Goal: Task Accomplishment & Management: Complete application form

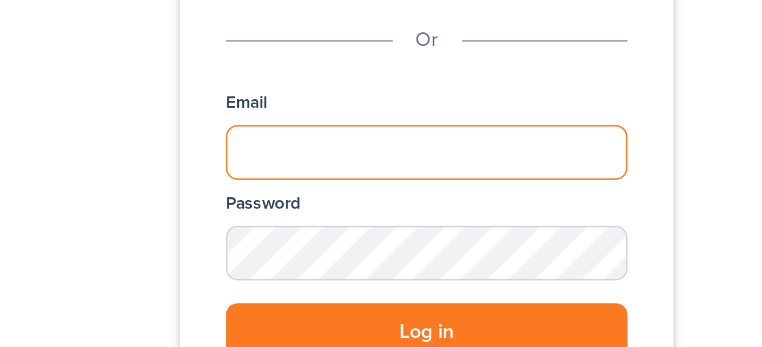
click at [313, 253] on input "Email" at bounding box center [381, 253] width 158 height 22
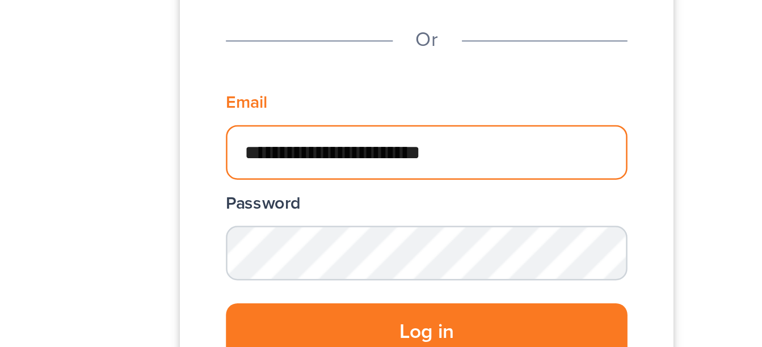
type input "**********"
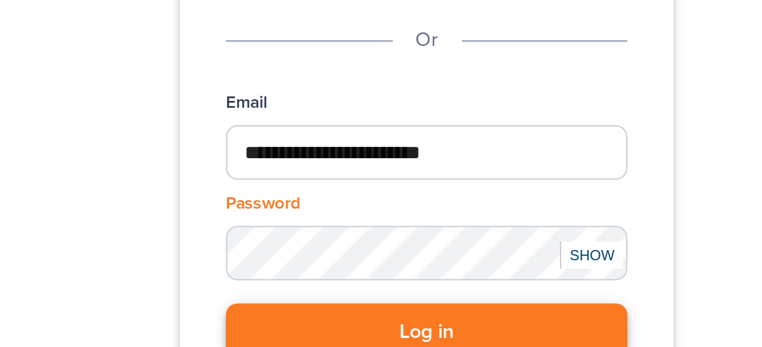
click at [340, 319] on button "Log in" at bounding box center [381, 323] width 158 height 23
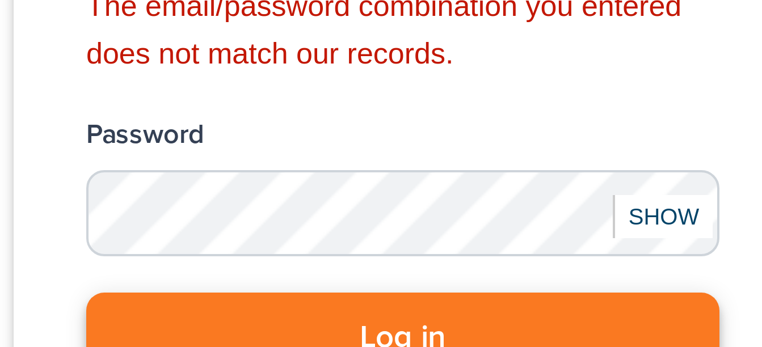
scroll to position [12, 0]
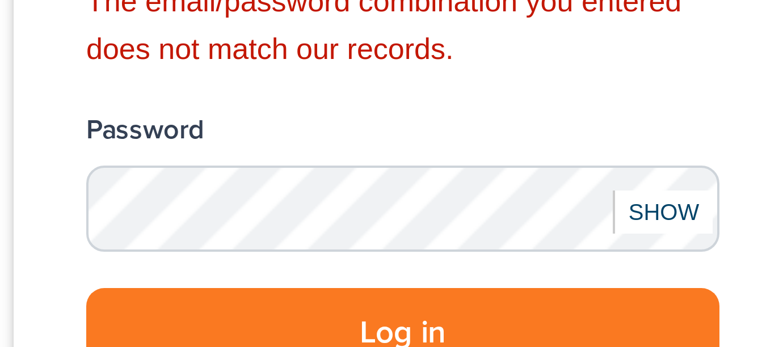
click at [443, 314] on div "SHOW" at bounding box center [445, 313] width 25 height 11
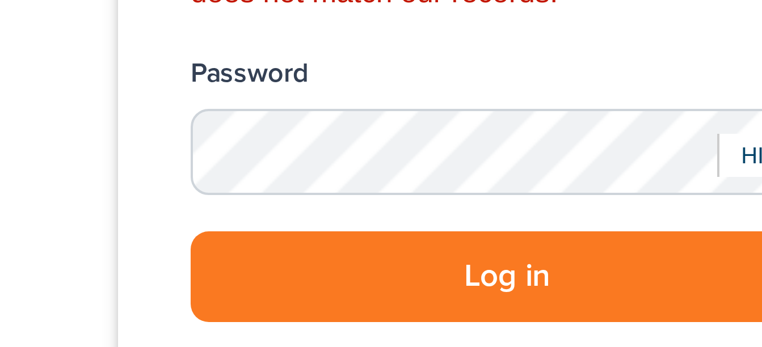
scroll to position [28, 0]
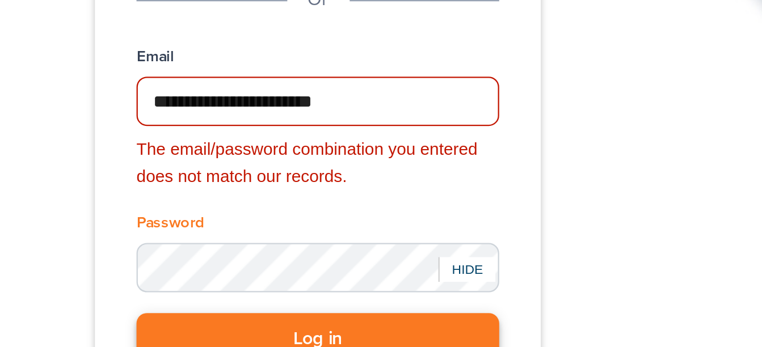
click at [336, 328] on button "Log in" at bounding box center [381, 328] width 158 height 23
click at [357, 323] on button "Log in" at bounding box center [381, 328] width 158 height 23
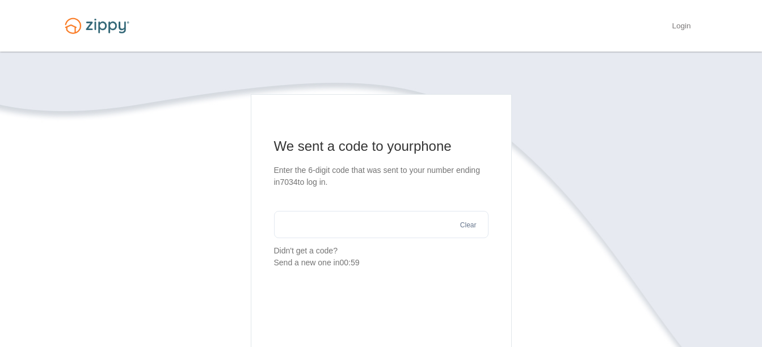
scroll to position [3, 0]
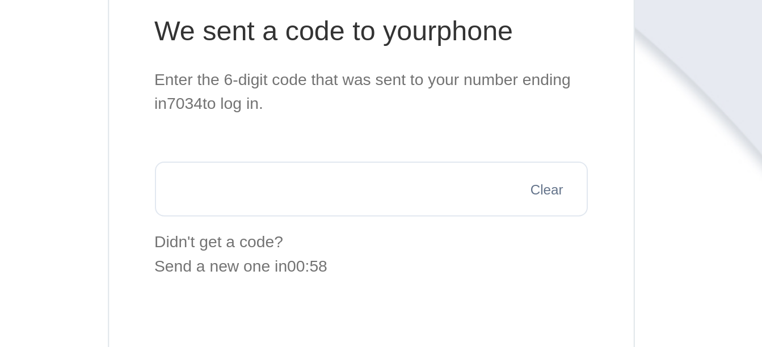
click at [291, 222] on input "text" at bounding box center [381, 221] width 214 height 27
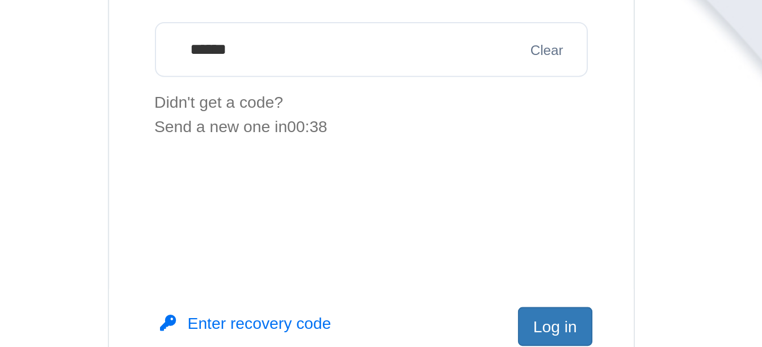
scroll to position [40, 0]
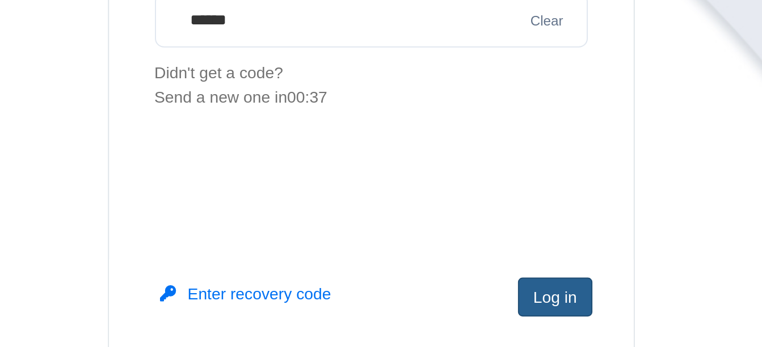
type input "******"
click at [469, 320] on button "Log in" at bounding box center [472, 321] width 36 height 19
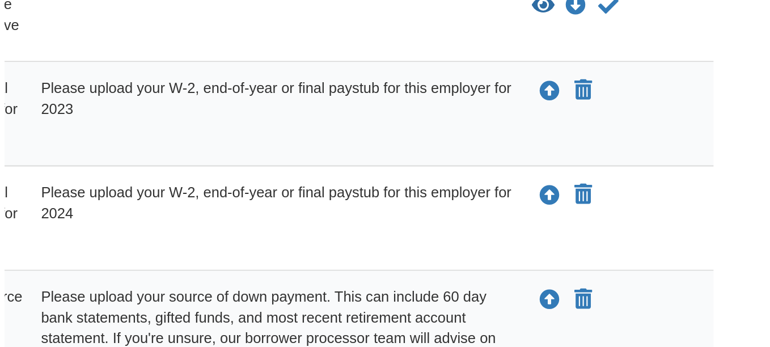
scroll to position [152, 0]
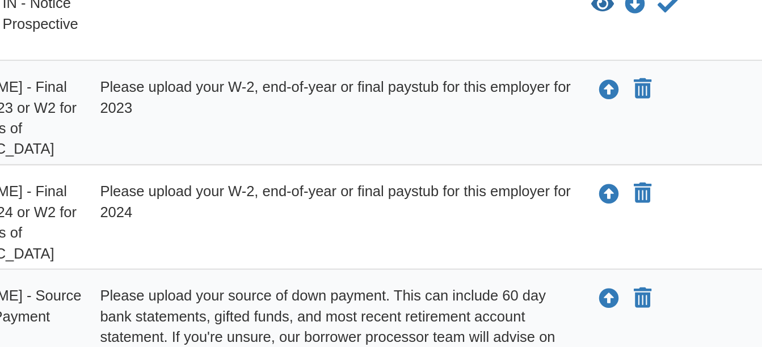
click at [466, 219] on div "Please upload your W-2, end-of-year or final paystub for this employer for 2023" at bounding box center [461, 220] width 269 height 45
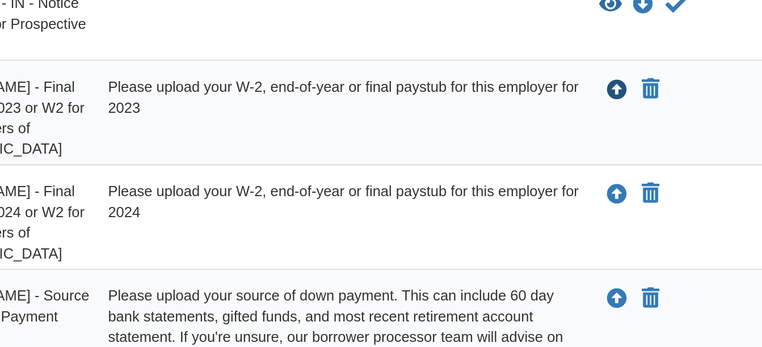
click at [614, 208] on icon "Upload Maaria Minardo - Final Paystub for 2023 or W2 for 2023 for Waters of Mar…" at bounding box center [614, 206] width 11 height 11
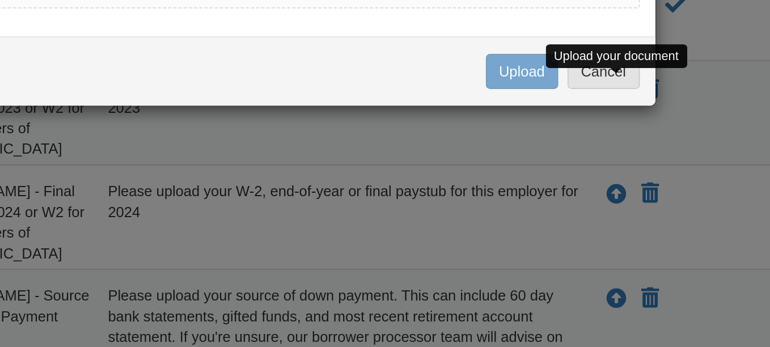
scroll to position [151, 0]
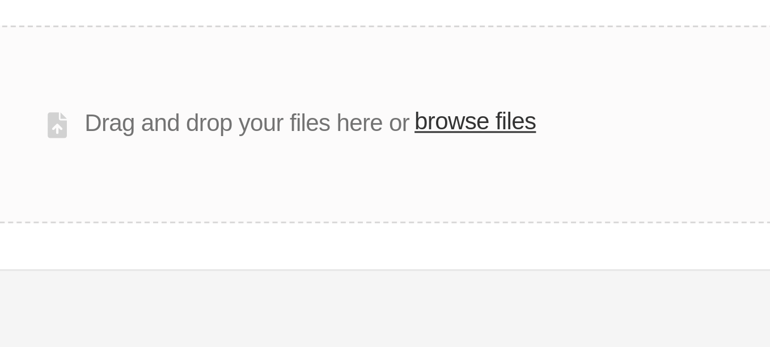
click at [433, 133] on label "browse files" at bounding box center [441, 127] width 40 height 12
click at [0, 0] on input "browse files" at bounding box center [0, 0] width 0 height 0
click at [433, 128] on label "browse files" at bounding box center [441, 127] width 40 height 12
click at [0, 0] on input "browse files" at bounding box center [0, 0] width 0 height 0
click at [433, 126] on label "browse files" at bounding box center [441, 127] width 40 height 12
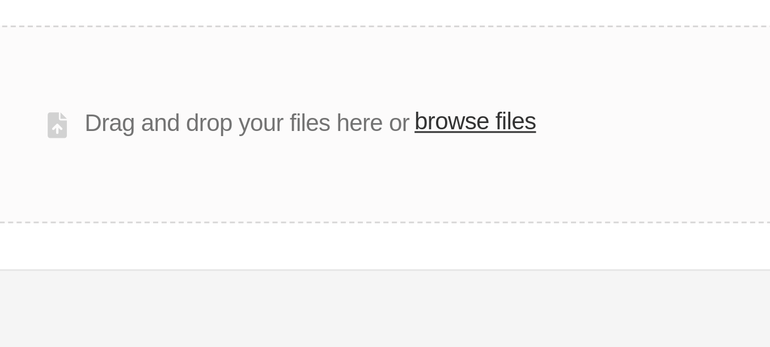
click at [0, 0] on input "browse files" at bounding box center [0, 0] width 0 height 0
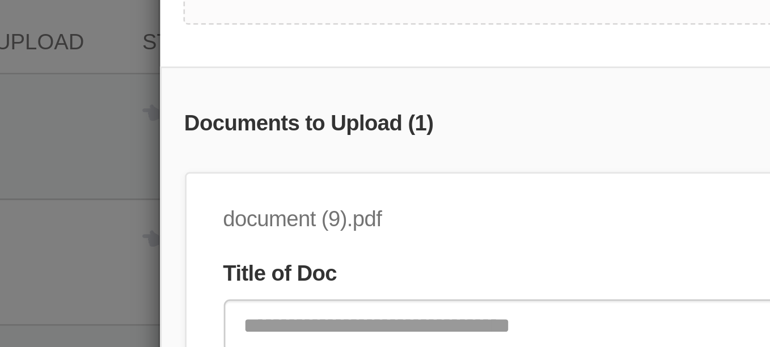
scroll to position [61, 0]
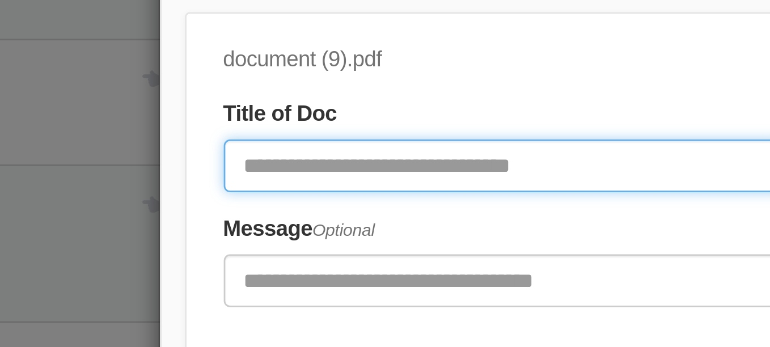
click at [158, 181] on input "Document Title" at bounding box center [337, 190] width 375 height 19
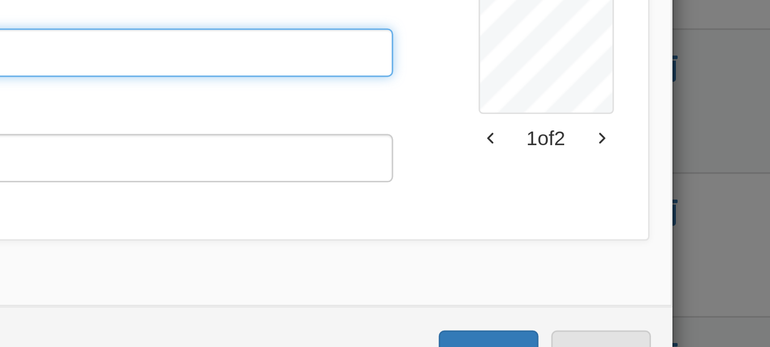
scroll to position [42, 0]
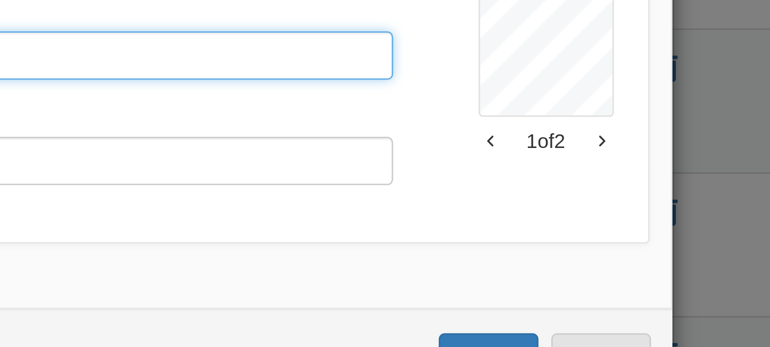
type input "*******"
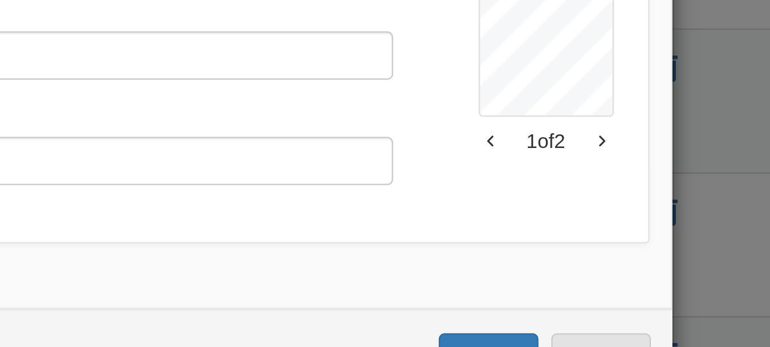
click at [606, 235] on icon "button" at bounding box center [607, 235] width 3 height 6
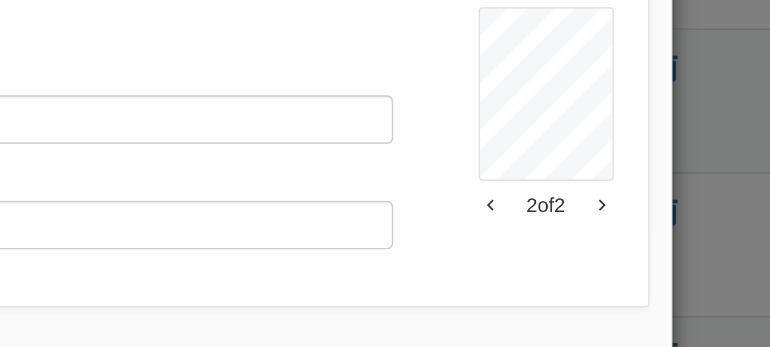
scroll to position [0, 0]
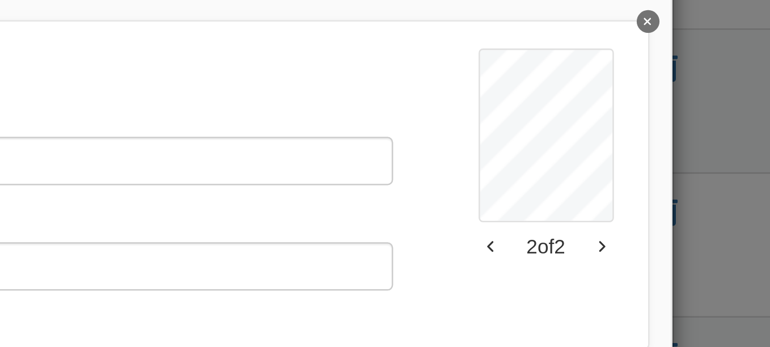
click at [562, 276] on icon "button" at bounding box center [563, 277] width 3 height 6
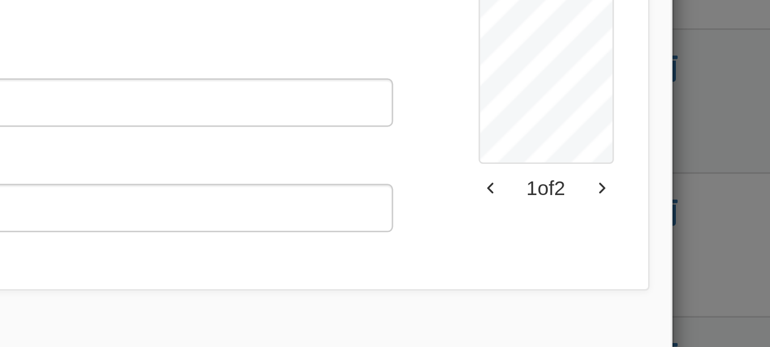
scroll to position [61, 0]
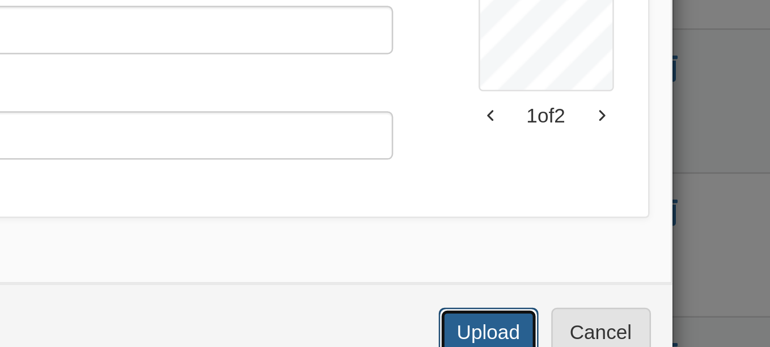
click at [553, 311] on button "Upload" at bounding box center [563, 310] width 40 height 19
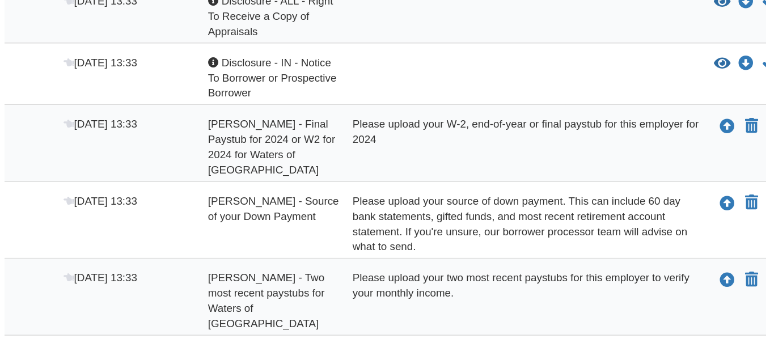
scroll to position [173, 0]
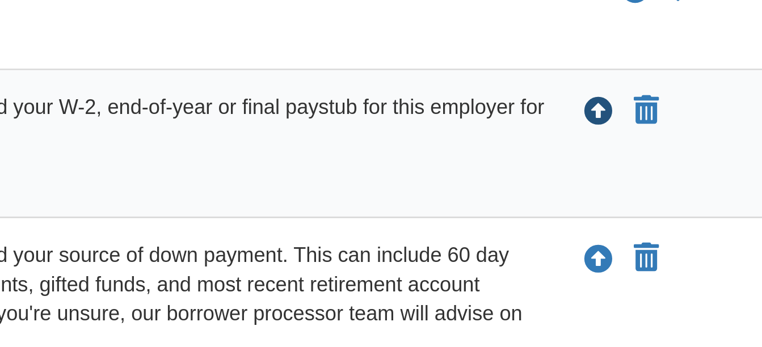
click at [613, 186] on icon "Upload Maaria Minardo - Final Paystub for 2024 or W2 for 2024 for Waters of Mar…" at bounding box center [614, 185] width 11 height 11
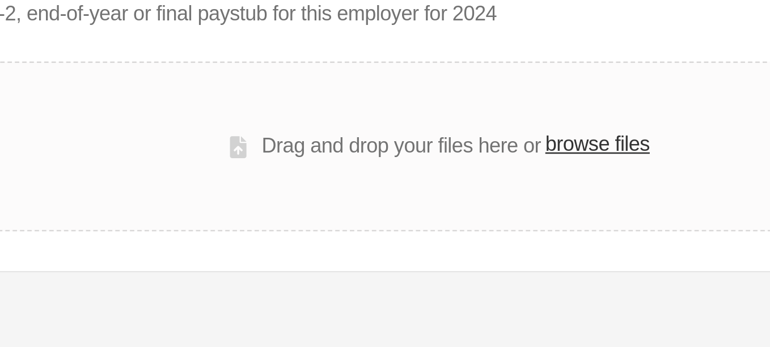
click at [437, 128] on label "browse files" at bounding box center [441, 127] width 40 height 12
click at [0, 0] on input "browse files" at bounding box center [0, 0] width 0 height 0
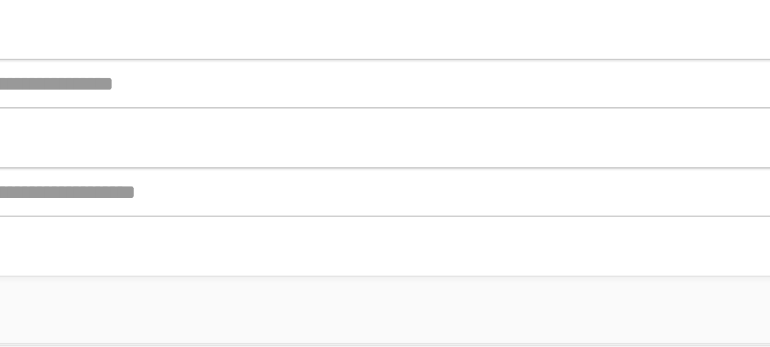
scroll to position [36, 0]
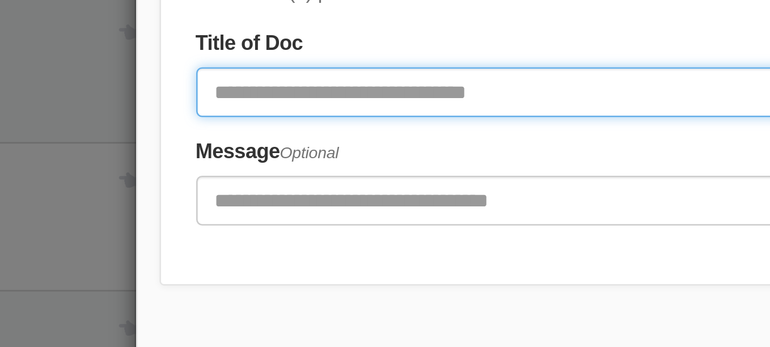
click at [155, 210] on input "Document Title" at bounding box center [337, 206] width 375 height 19
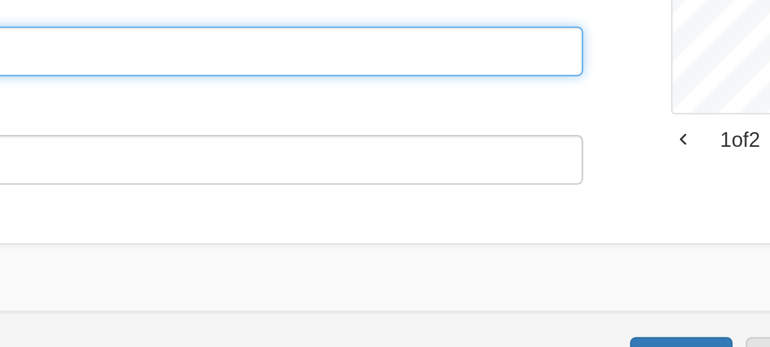
scroll to position [61, 0]
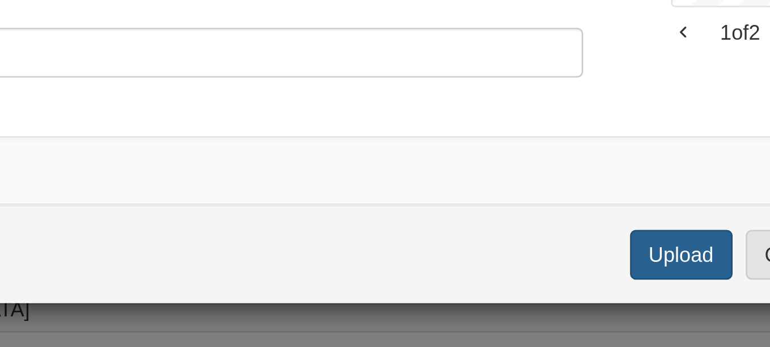
type input "*******"
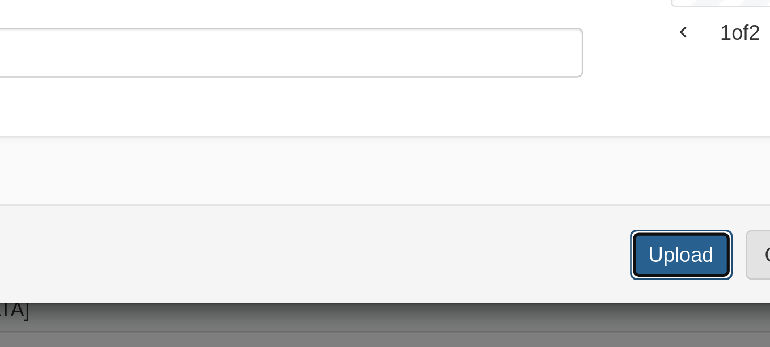
click at [552, 314] on button "Upload" at bounding box center [563, 310] width 40 height 19
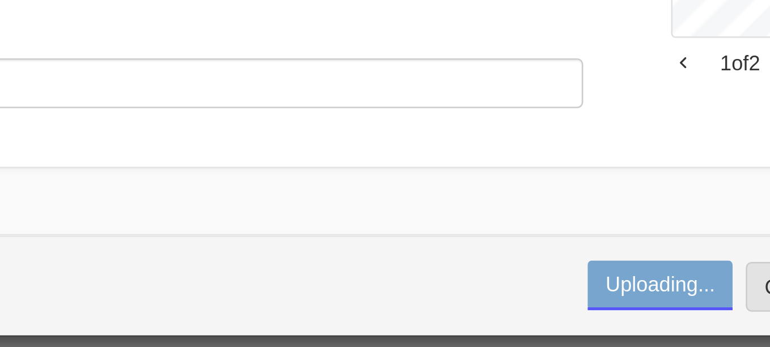
scroll to position [0, 0]
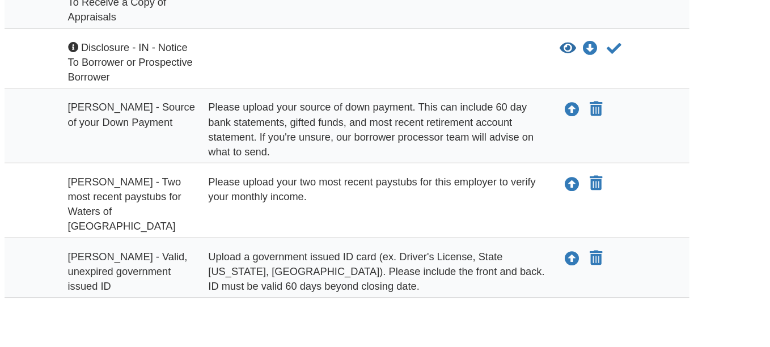
scroll to position [235, 0]
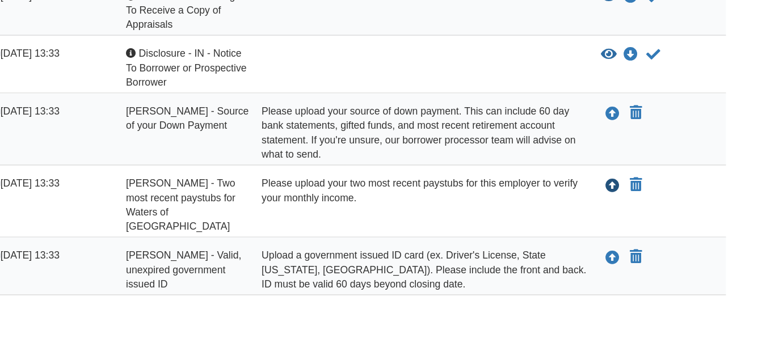
click at [610, 179] on icon "Upload Maaria Minardo - Two most recent paystubs for Waters of Martinsville" at bounding box center [614, 180] width 11 height 11
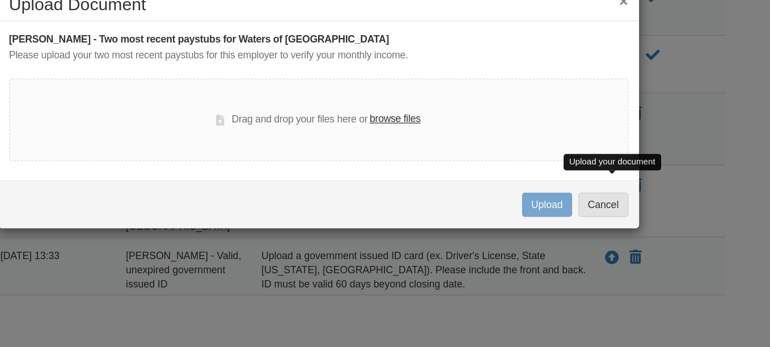
click at [439, 129] on label "browse files" at bounding box center [441, 127] width 40 height 12
click at [0, 0] on input "browse files" at bounding box center [0, 0] width 0 height 0
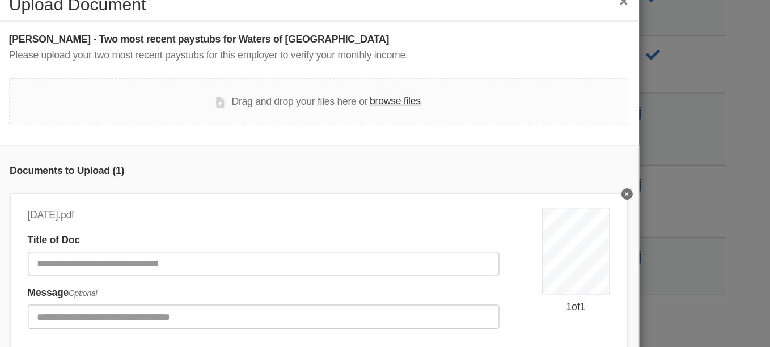
click at [429, 109] on label "browse files" at bounding box center [441, 113] width 40 height 12
click at [0, 0] on input "browse files" at bounding box center [0, 0] width 0 height 0
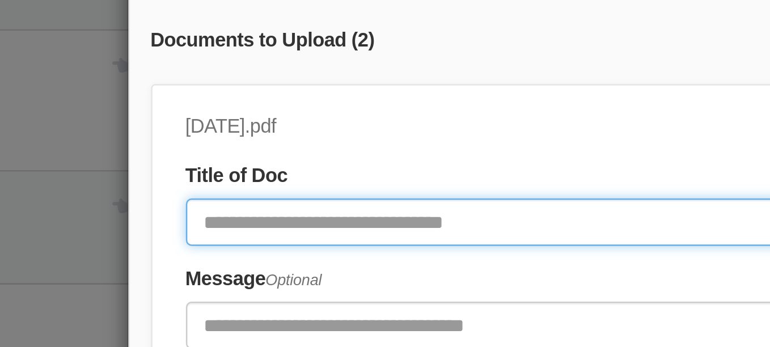
click at [163, 240] on input "Document Title" at bounding box center [337, 242] width 375 height 19
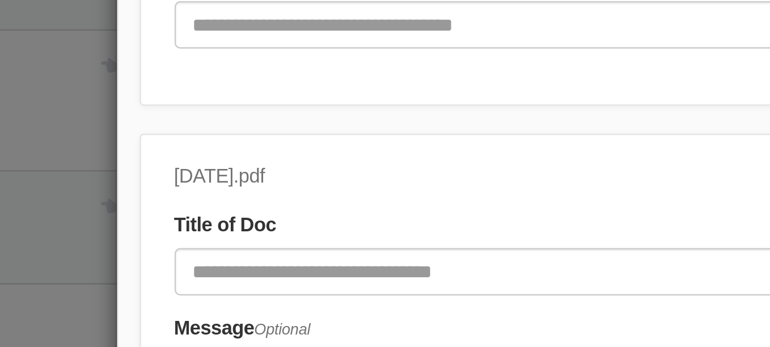
scroll to position [63, 0]
type input "**********"
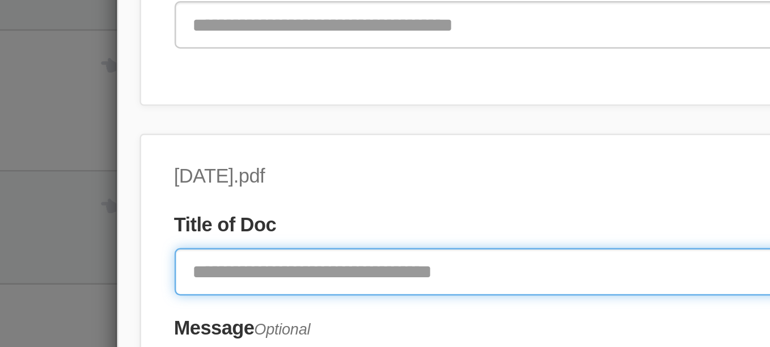
click at [153, 253] on input "Document Title" at bounding box center [337, 262] width 375 height 19
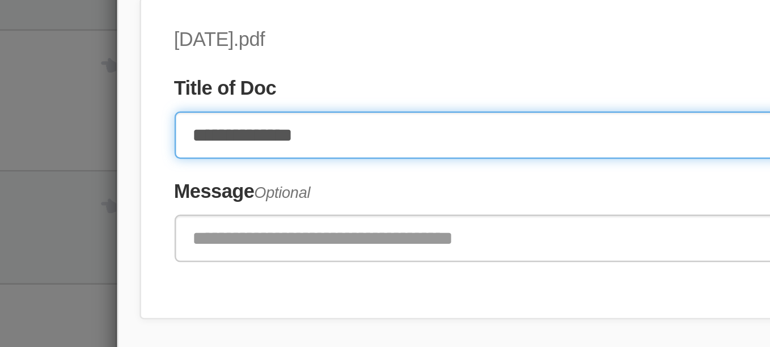
scroll to position [128, 0]
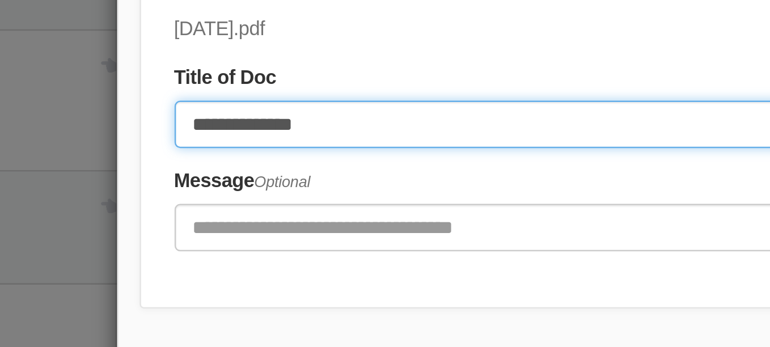
type input "**********"
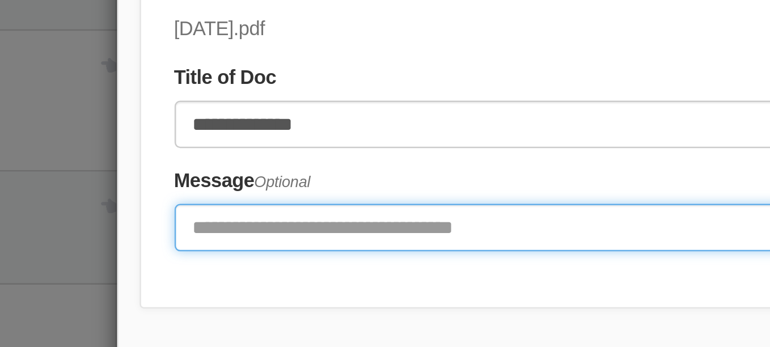
click at [158, 237] on input "Include any comments on this document" at bounding box center [337, 244] width 375 height 19
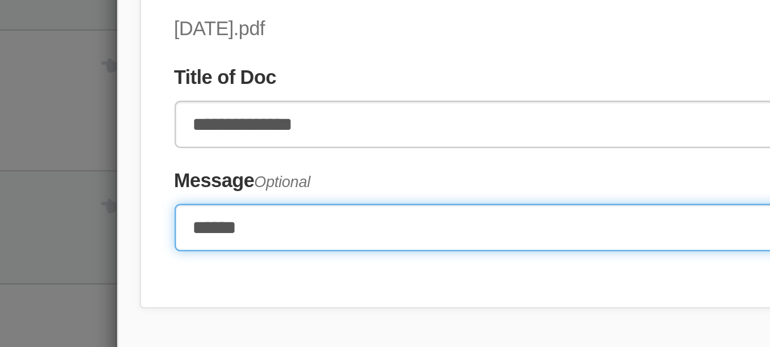
type input "*"
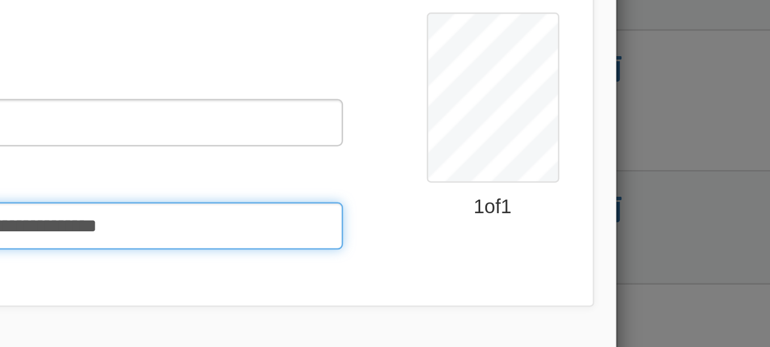
scroll to position [140, 0]
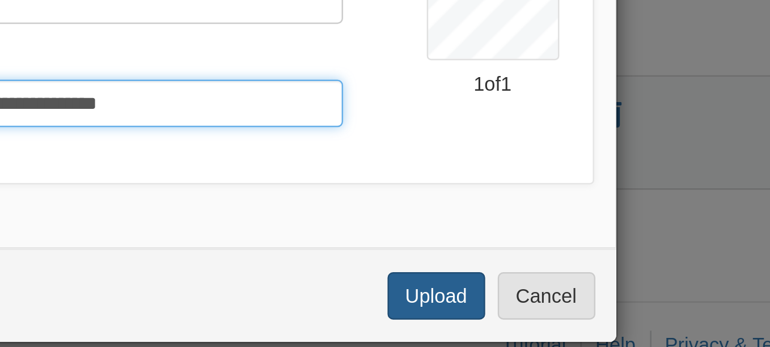
type input "**********"
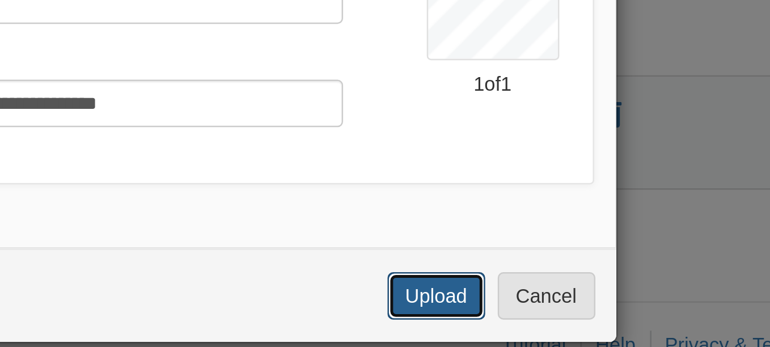
click at [552, 313] on button "Upload" at bounding box center [563, 310] width 40 height 19
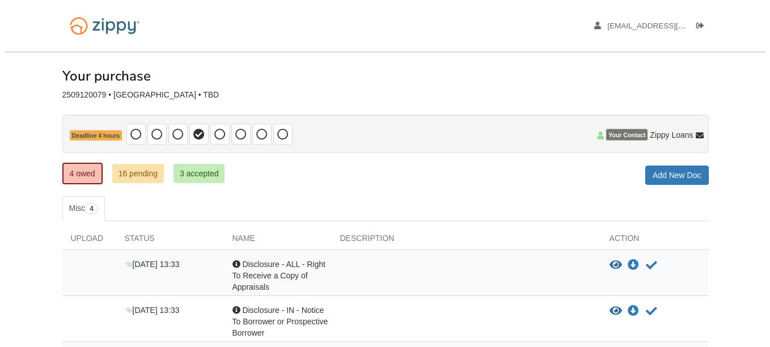
scroll to position [189, 0]
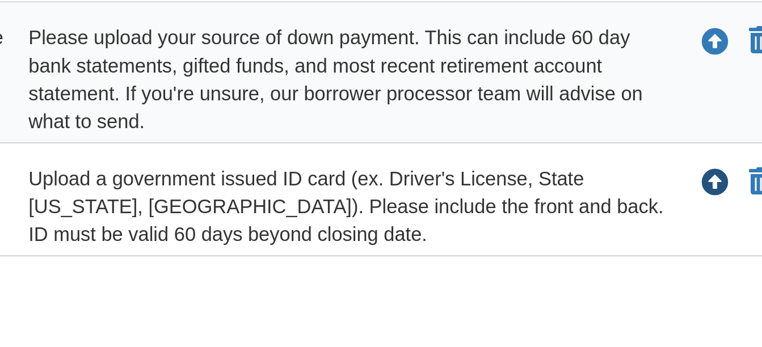
click at [611, 225] on icon "Upload Maaria Minardo - Valid, unexpired government issued ID" at bounding box center [614, 226] width 11 height 11
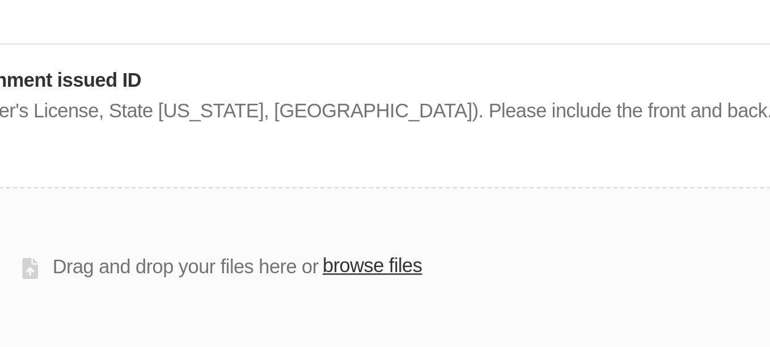
click at [434, 140] on label "browse files" at bounding box center [441, 140] width 40 height 12
click at [0, 0] on input "browse files" at bounding box center [0, 0] width 0 height 0
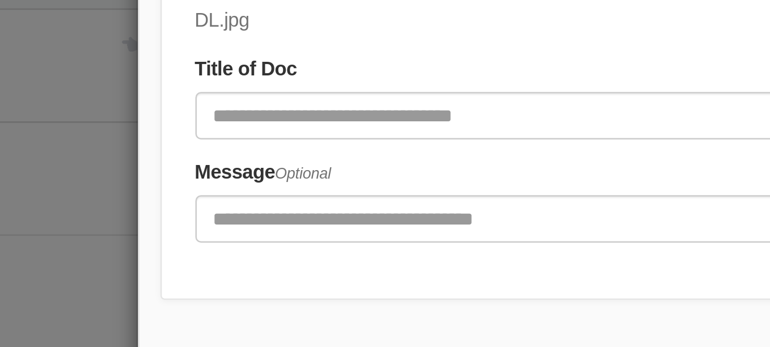
scroll to position [0, 0]
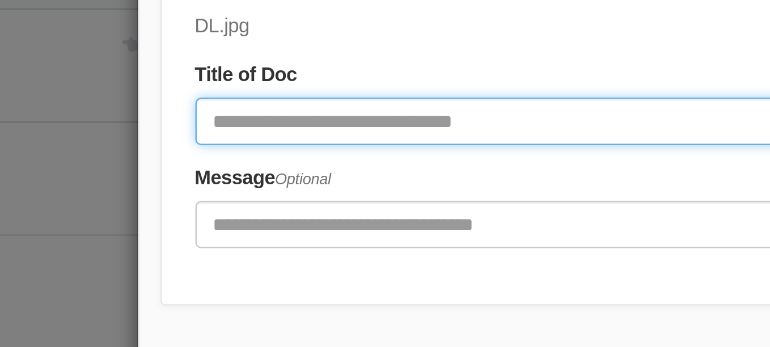
click at [166, 251] on input "Document Title" at bounding box center [333, 255] width 367 height 19
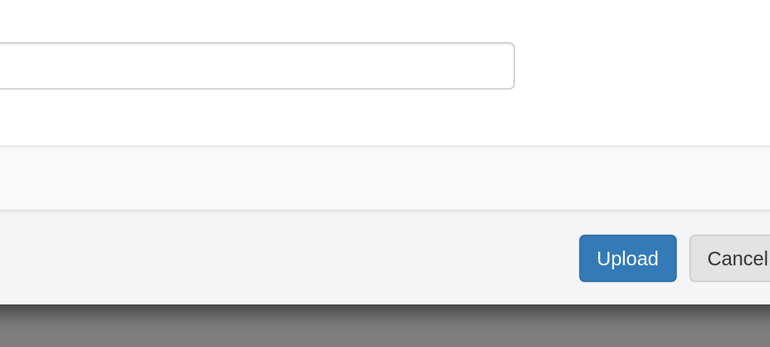
scroll to position [188, 0]
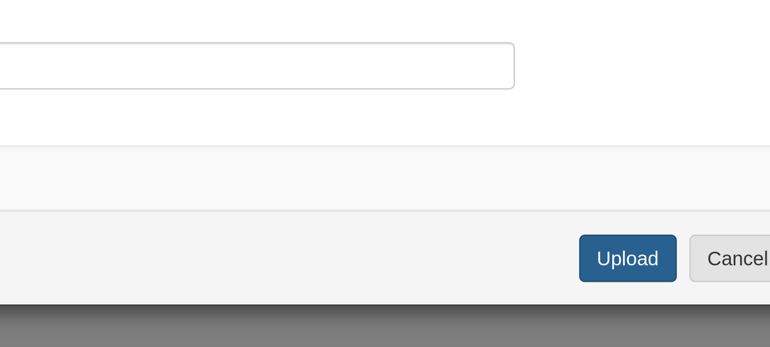
type input "**********"
click at [553, 315] on button "Upload" at bounding box center [563, 310] width 40 height 19
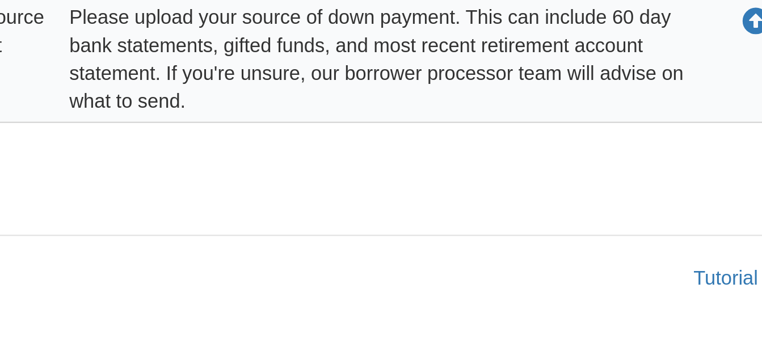
scroll to position [143, 0]
